Goal: Navigation & Orientation: Find specific page/section

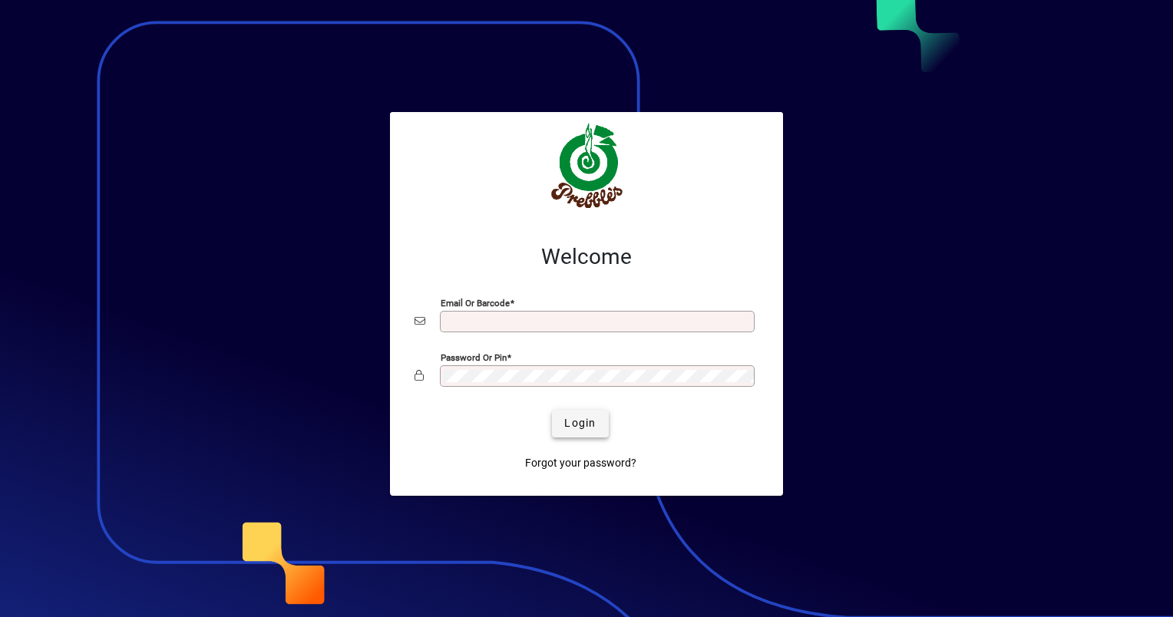
type input "**********"
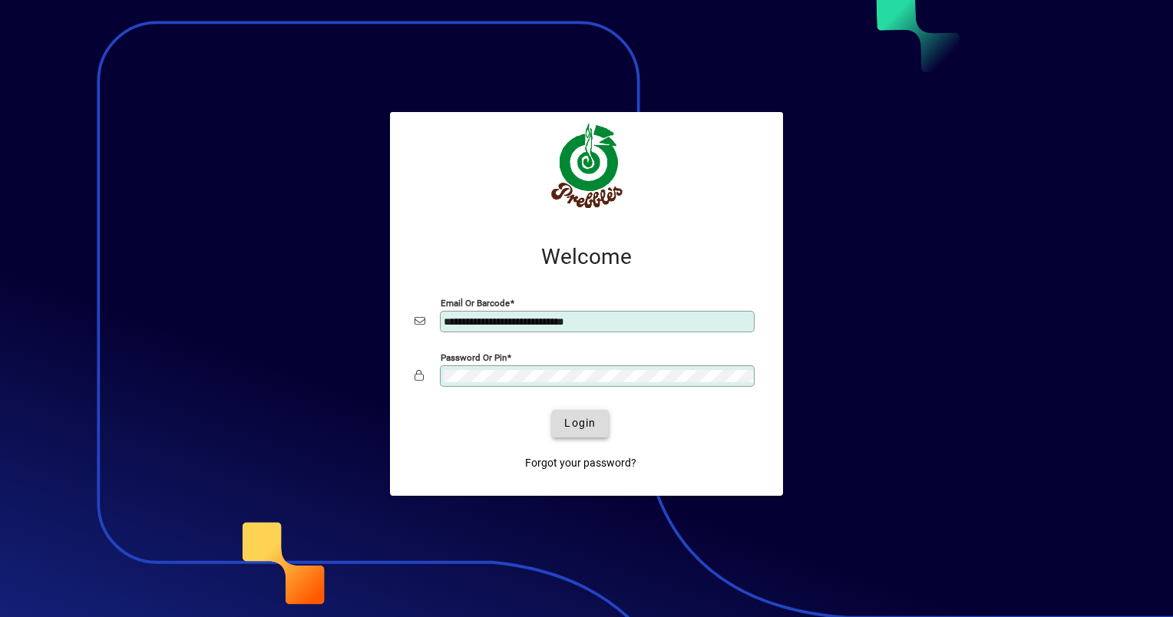
click at [588, 430] on span "Login" at bounding box center [579, 423] width 31 height 16
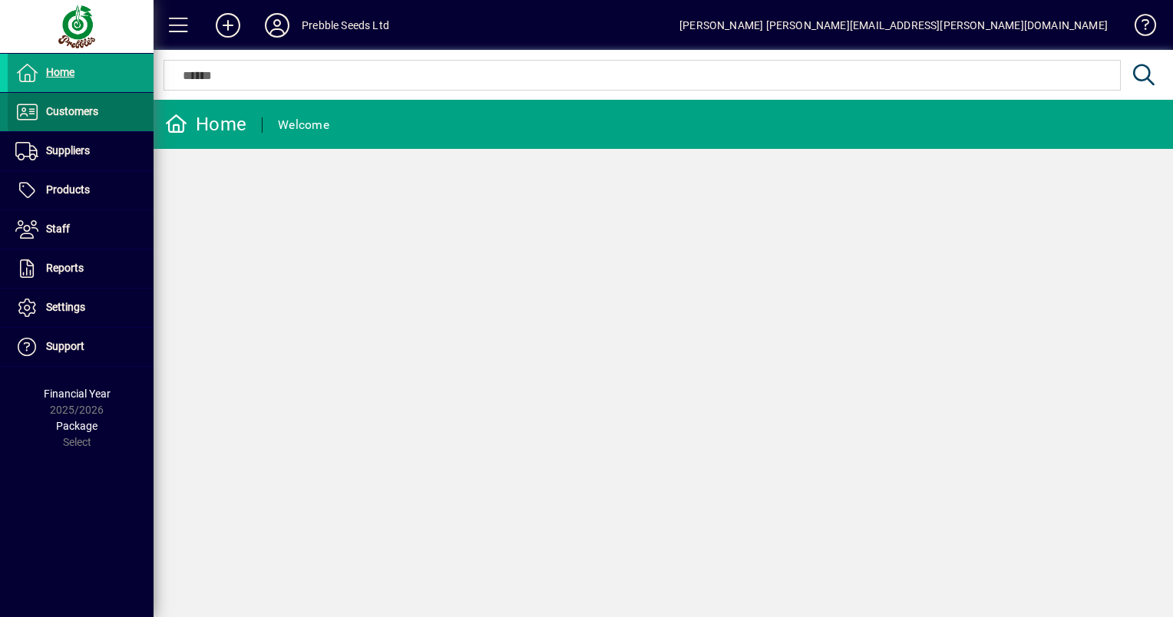
click at [86, 117] on span "Customers" at bounding box center [53, 112] width 91 height 18
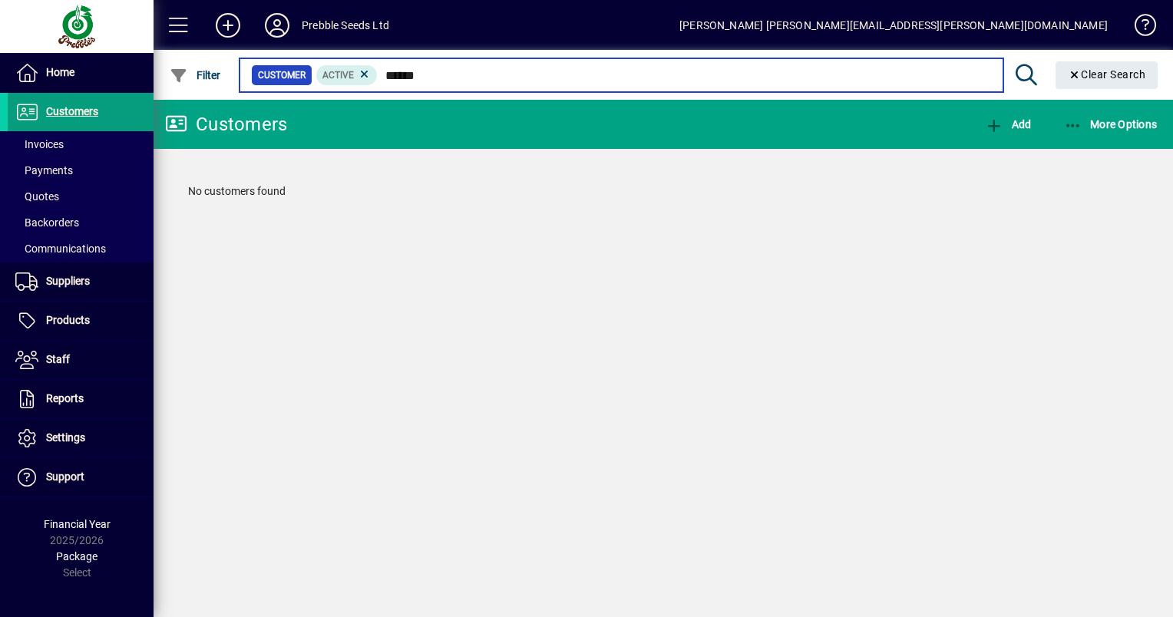
type input "******"
